Goal: Task Accomplishment & Management: Complete application form

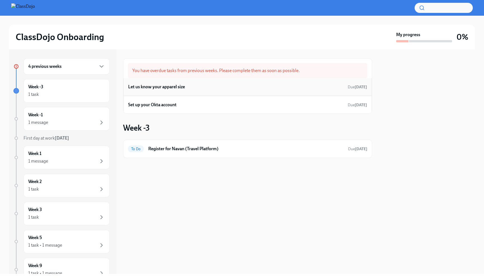
click at [188, 87] on div "Let us know your apparel size Due [DATE]" at bounding box center [247, 87] width 239 height 8
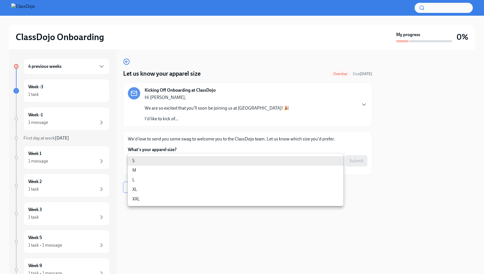
click at [198, 160] on body "ClassDojo Onboarding My progress 0% 4 previous weeks Week -3 1 task Week -1 1 m…" at bounding box center [242, 140] width 484 height 280
click at [207, 144] on div at bounding box center [242, 140] width 484 height 280
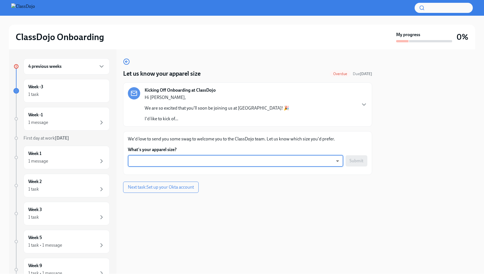
click at [207, 162] on body "ClassDojo Onboarding My progress 0% 4 previous weeks Week -3 1 task Week -1 1 m…" at bounding box center [242, 140] width 484 height 280
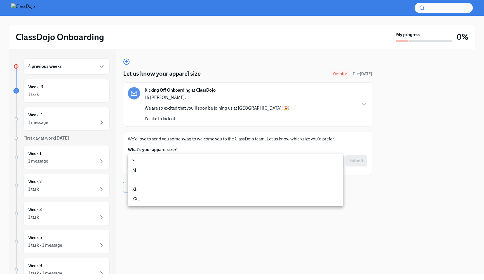
click at [197, 173] on li "M" at bounding box center [236, 170] width 216 height 10
type input "TL23hZCxT"
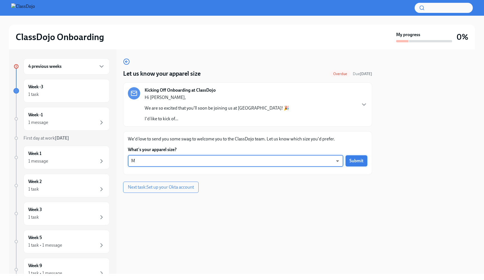
click at [357, 160] on span "Submit" at bounding box center [357, 161] width 14 height 6
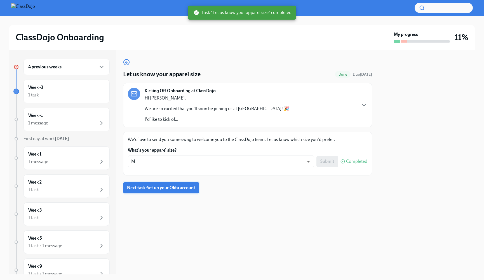
click at [178, 190] on span "Next task : Set up your Okta account" at bounding box center [161, 188] width 68 height 6
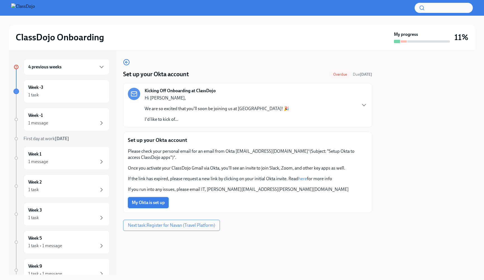
click at [156, 205] on span "My Okta is set up" at bounding box center [148, 203] width 33 height 6
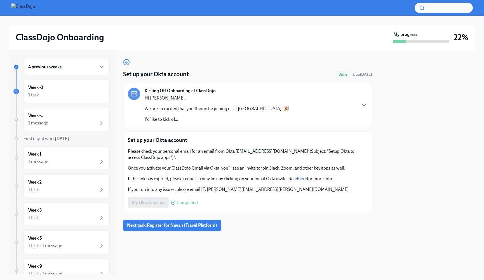
click at [190, 223] on span "Next task : Register for Navan (Travel Platform)" at bounding box center [172, 225] width 90 height 6
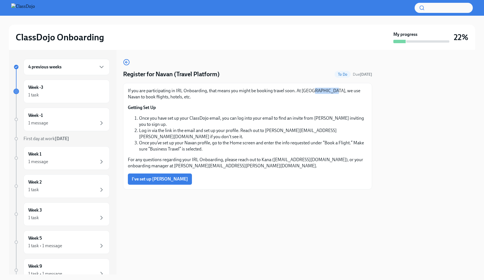
drag, startPoint x: 330, startPoint y: 91, endPoint x: 312, endPoint y: 91, distance: 18.5
click at [312, 91] on p "If you are participating in IRL Onboarding, that means you might be booking tra…" at bounding box center [248, 94] width 240 height 12
click at [178, 120] on li "Once you have set up your ClassDojo email, you can log into your email to find …" at bounding box center [253, 121] width 228 height 12
click at [57, 70] on h6 "4 previous weeks" at bounding box center [44, 67] width 33 height 6
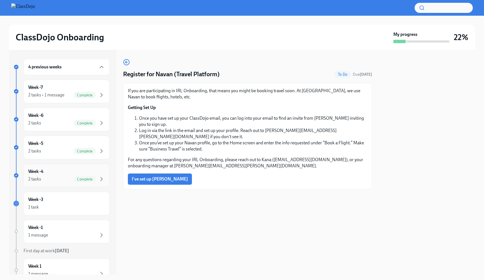
click at [71, 173] on div "Week -4 2 tasks Complete" at bounding box center [66, 175] width 77 height 14
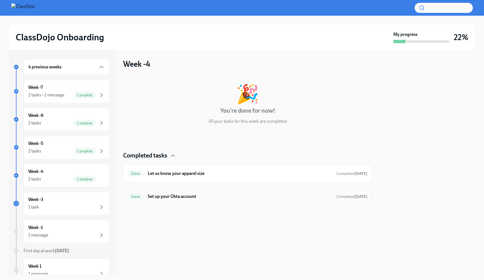
click at [179, 197] on h6 "Set up your Okta account" at bounding box center [240, 196] width 184 height 6
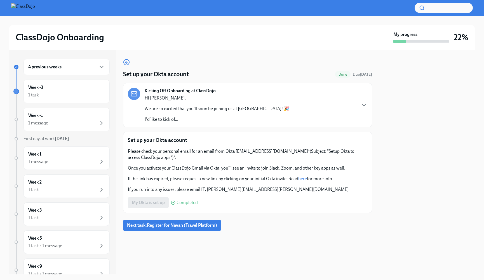
click at [353, 1] on div at bounding box center [242, 8] width 484 height 16
click at [364, 101] on div "Kicking Off Onboarding at ClassDojo Hi [PERSON_NAME], We are so excited that yo…" at bounding box center [248, 105] width 240 height 35
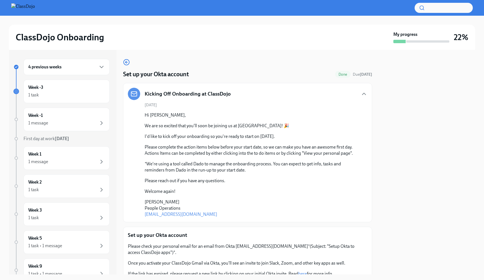
click at [369, 92] on div "Kicking Off Onboarding at ClassDojo [DATE] Hi [PERSON_NAME], We are so excited …" at bounding box center [247, 152] width 249 height 139
click at [79, 123] on div "1 message" at bounding box center [66, 123] width 77 height 7
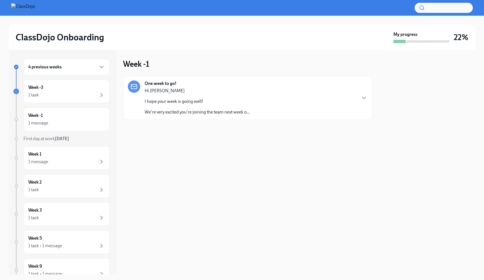
click at [215, 108] on div "Hi [PERSON_NAME] I hope your week is going well! We're very excited you're join…" at bounding box center [198, 101] width 106 height 27
